Goal: Check status: Check status

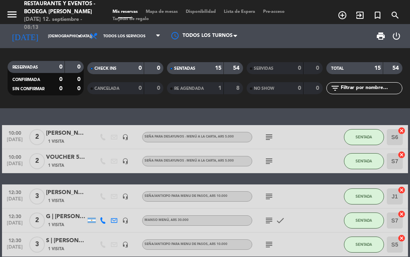
click at [272, 138] on icon "subject" at bounding box center [270, 137] width 10 height 10
click at [273, 162] on icon "subject" at bounding box center [270, 161] width 10 height 10
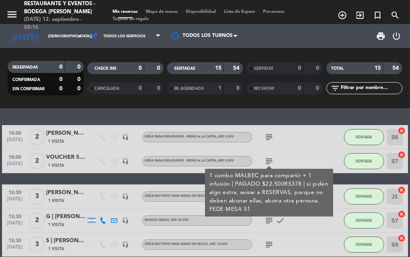
click at [273, 162] on icon "subject" at bounding box center [270, 161] width 10 height 10
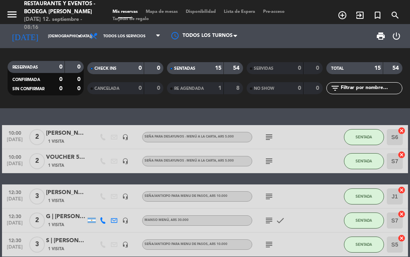
click at [271, 198] on icon "subject" at bounding box center [270, 197] width 10 height 10
click at [271, 197] on icon "subject" at bounding box center [270, 197] width 10 height 10
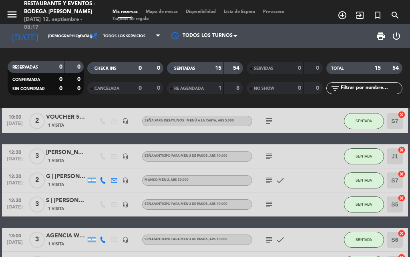
click at [271, 178] on icon "subject" at bounding box center [270, 181] width 10 height 10
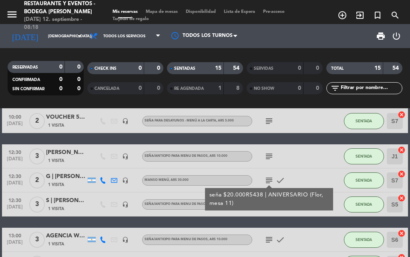
click at [271, 178] on icon "subject" at bounding box center [270, 181] width 10 height 10
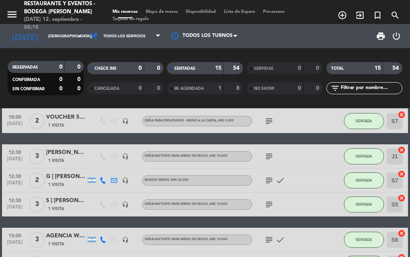
click at [272, 200] on icon "subject" at bounding box center [270, 205] width 10 height 10
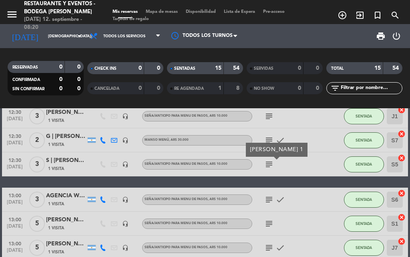
click at [272, 196] on icon "subject" at bounding box center [270, 200] width 10 height 10
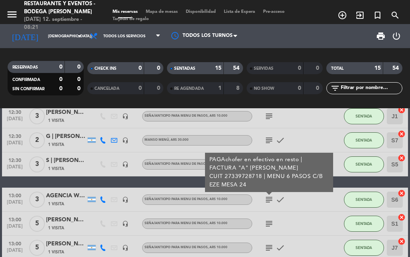
scroll to position [120, 0]
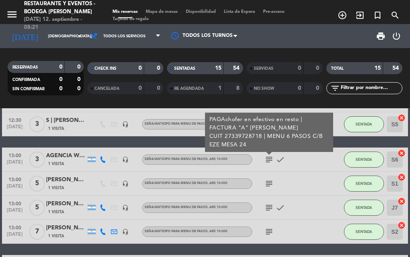
click at [269, 187] on icon "subject" at bounding box center [270, 184] width 10 height 10
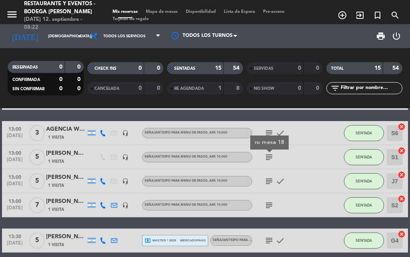
scroll to position [160, 0]
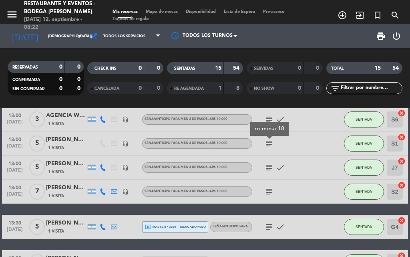
click at [269, 167] on icon "subject" at bounding box center [270, 168] width 10 height 10
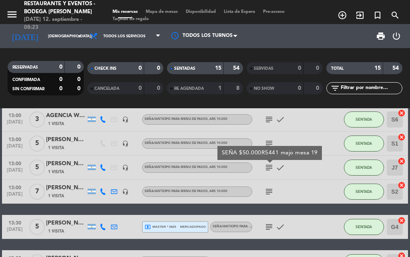
click at [269, 193] on icon "subject" at bounding box center [270, 192] width 10 height 10
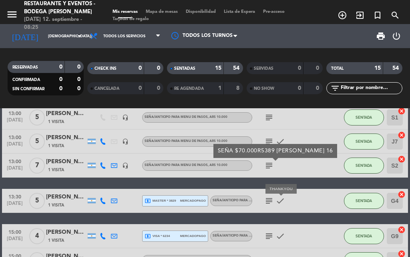
scroll to position [200, 0]
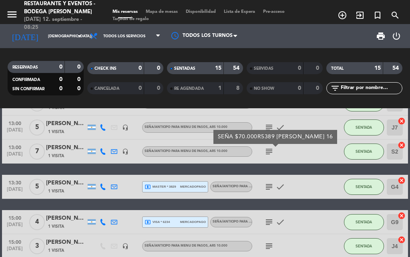
click at [272, 187] on icon "subject" at bounding box center [270, 187] width 10 height 10
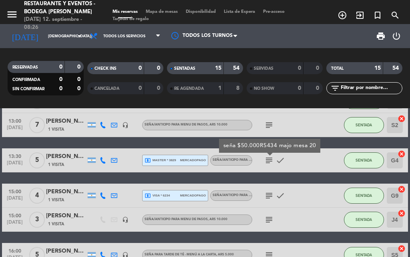
scroll to position [241, 0]
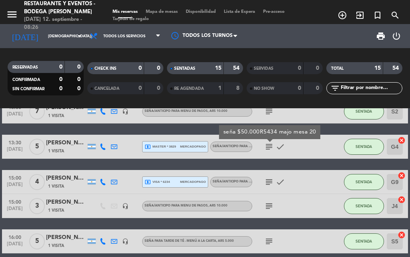
click at [265, 183] on icon "subject" at bounding box center [270, 182] width 10 height 10
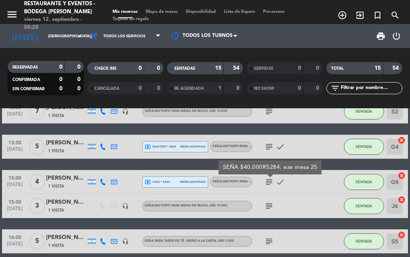
click at [272, 204] on icon "subject" at bounding box center [270, 206] width 10 height 10
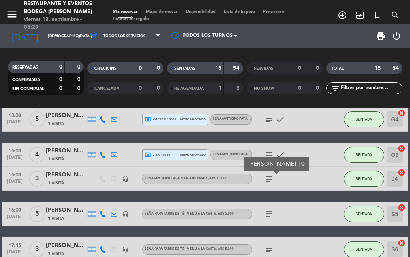
scroll to position [281, 0]
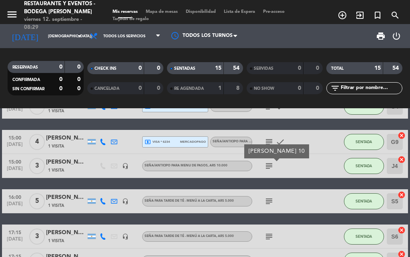
click at [271, 201] on icon "subject" at bounding box center [270, 201] width 10 height 10
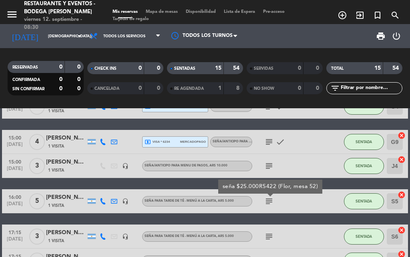
scroll to position [321, 0]
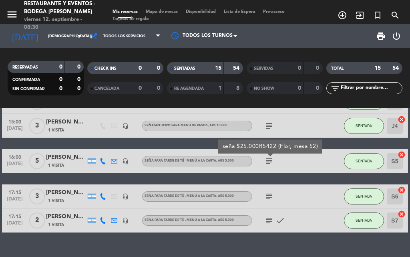
click at [268, 198] on icon "subject" at bounding box center [270, 197] width 10 height 10
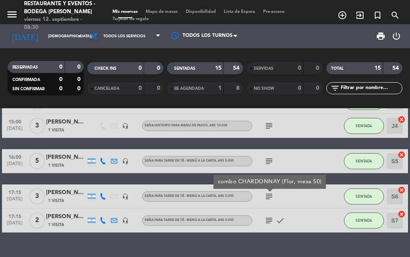
click at [270, 222] on icon "subject" at bounding box center [270, 221] width 10 height 10
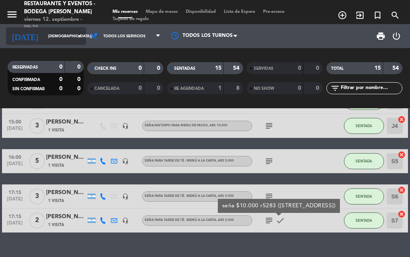
click at [49, 34] on input "[DEMOGRAPHIC_DATA][DATE]" at bounding box center [70, 36] width 53 height 12
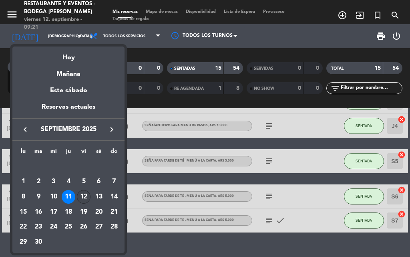
click at [85, 193] on div "12" at bounding box center [84, 197] width 14 height 14
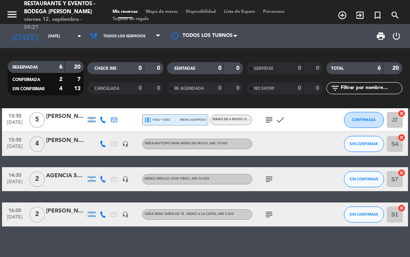
scroll to position [97, 0]
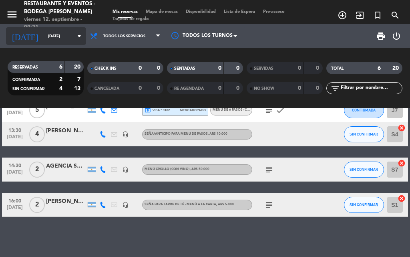
click at [71, 41] on input "[DATE]" at bounding box center [70, 36] width 53 height 12
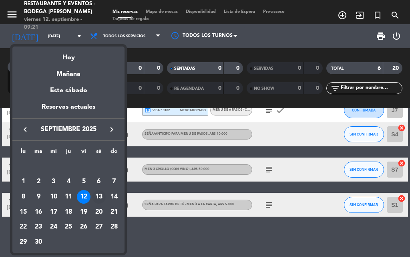
click at [99, 195] on div "13" at bounding box center [99, 197] width 14 height 14
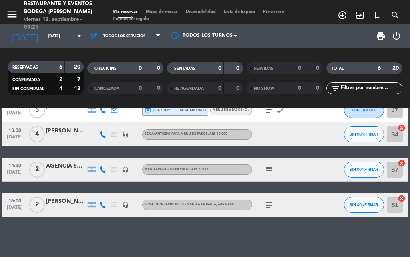
type input "[DATE]"
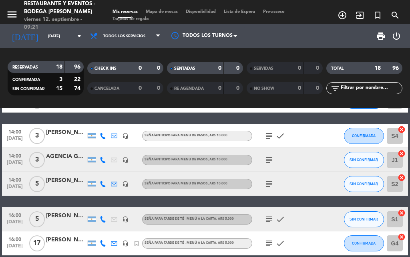
scroll to position [248, 0]
